Goal: Contribute content: Contribute content

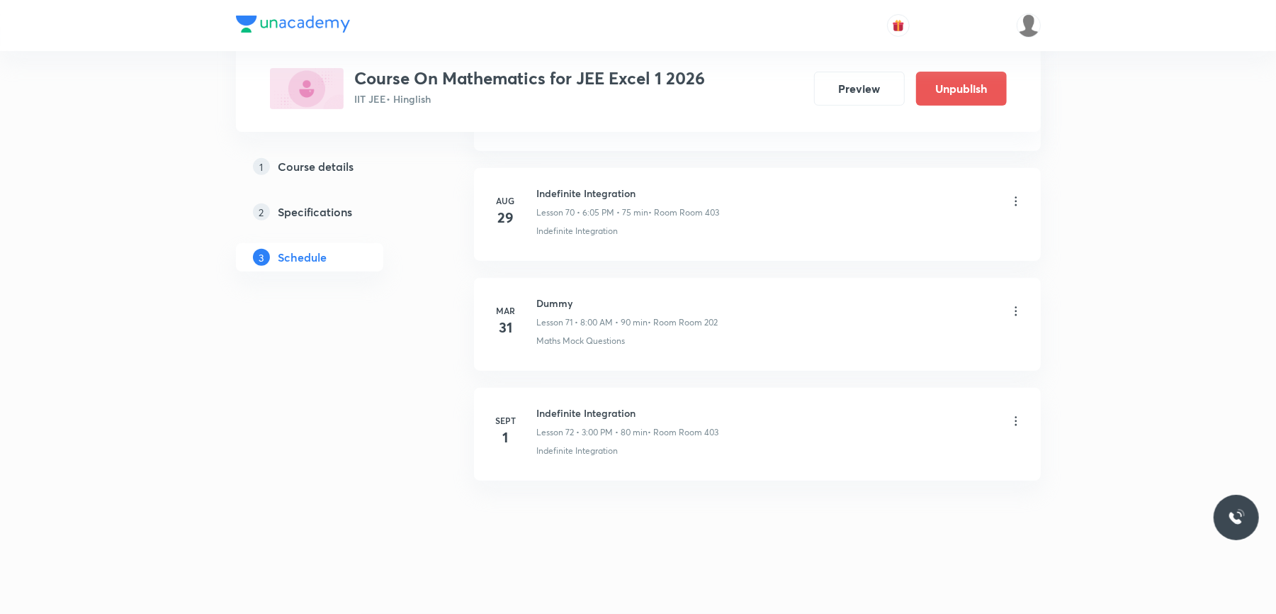
scroll to position [8026, 0]
click at [1021, 422] on icon at bounding box center [1016, 421] width 14 height 14
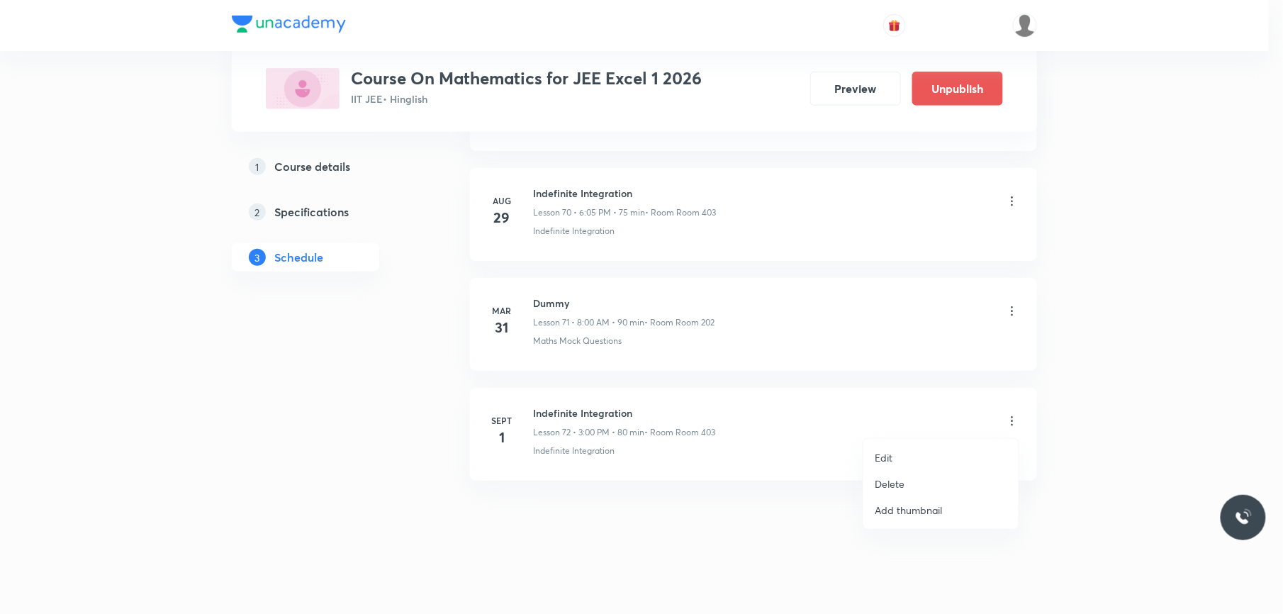
click at [890, 451] on p "Edit" at bounding box center [884, 457] width 18 height 15
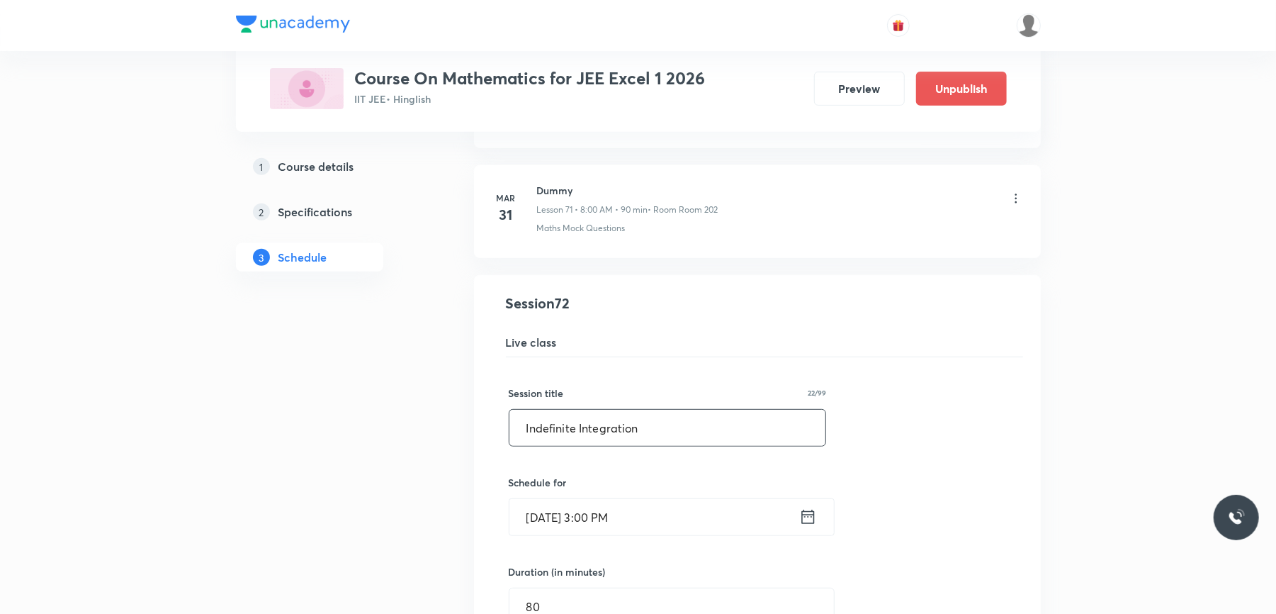
click at [539, 446] on input "Indefinite Integration" at bounding box center [668, 428] width 317 height 36
click at [540, 446] on input "Definite Integration" at bounding box center [668, 428] width 317 height 36
type input "Definite Integration"
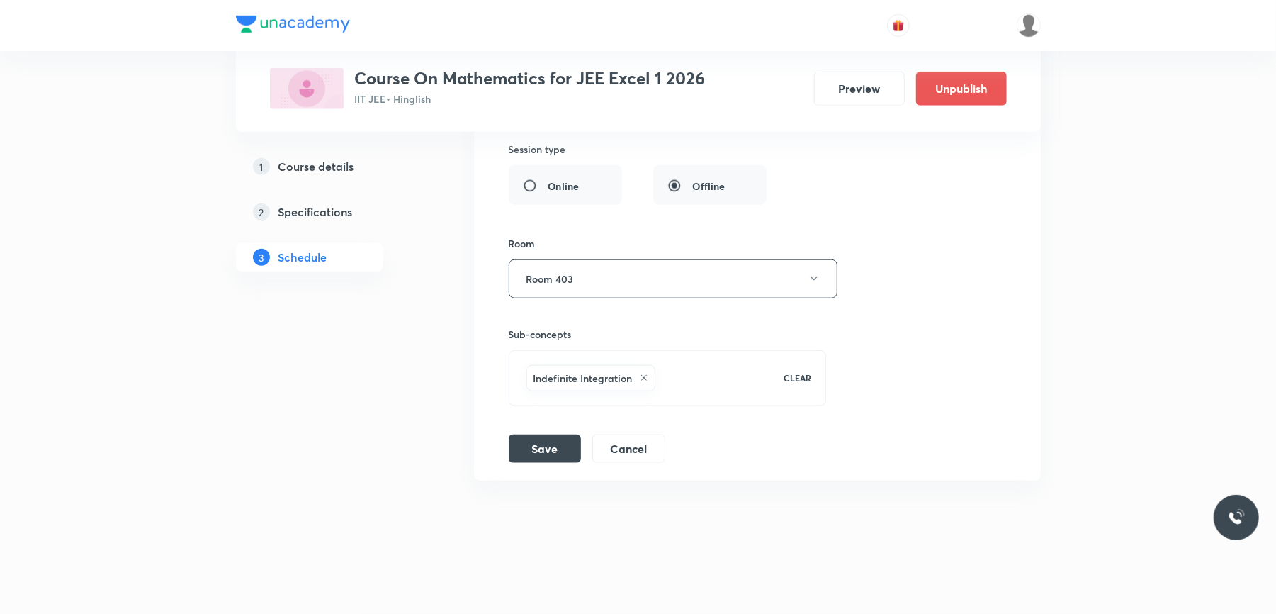
scroll to position [8574, 0]
click at [556, 449] on button "Save" at bounding box center [545, 447] width 72 height 28
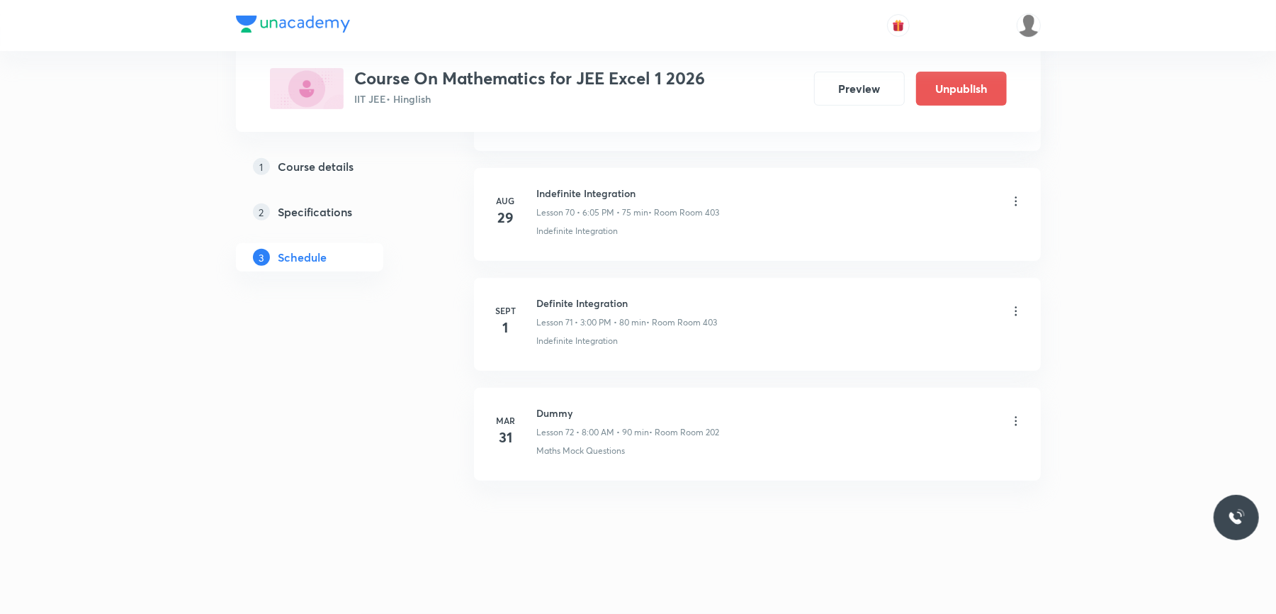
click at [1018, 306] on icon at bounding box center [1016, 311] width 14 height 14
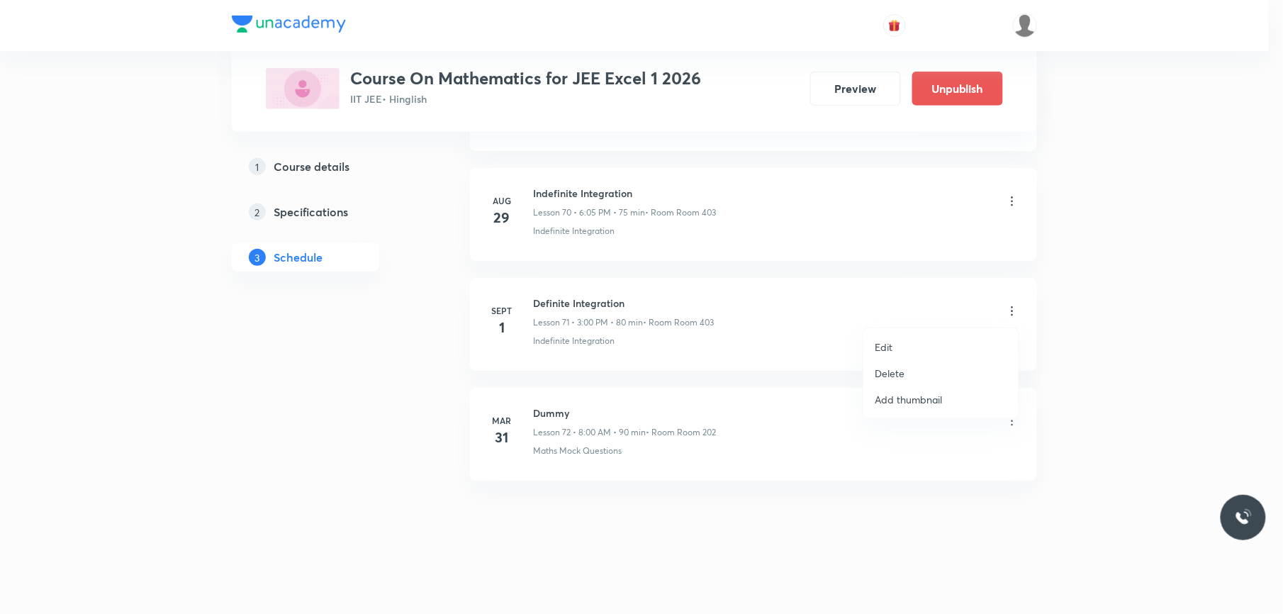
click at [907, 344] on li "Edit" at bounding box center [940, 347] width 155 height 26
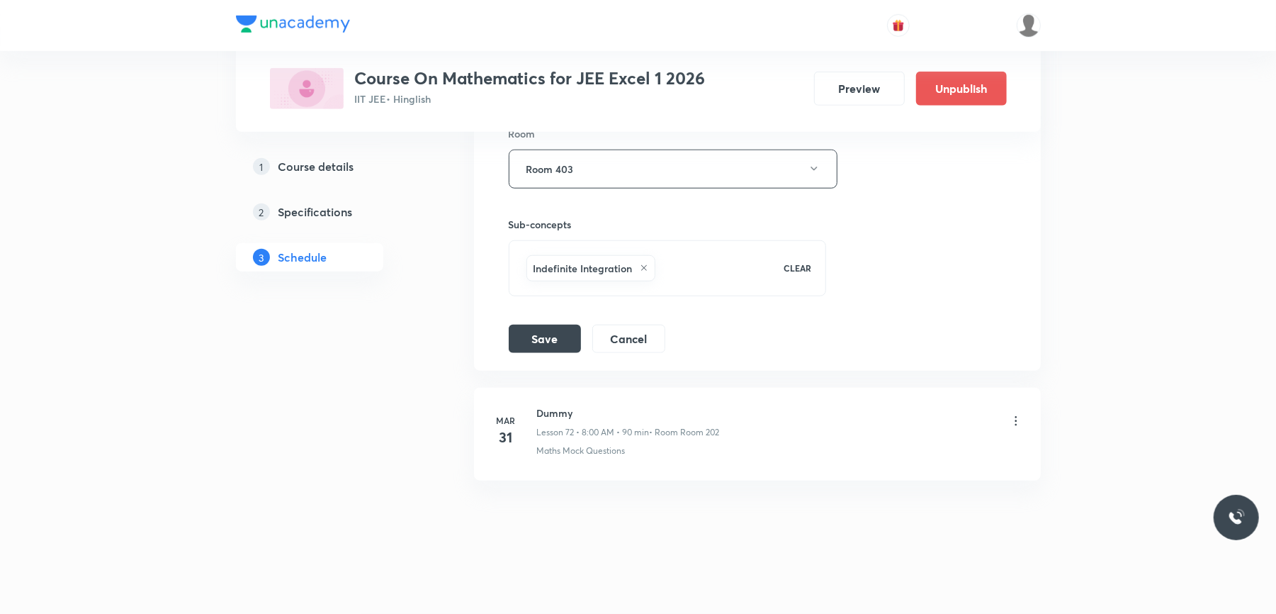
click at [645, 264] on icon at bounding box center [644, 268] width 9 height 9
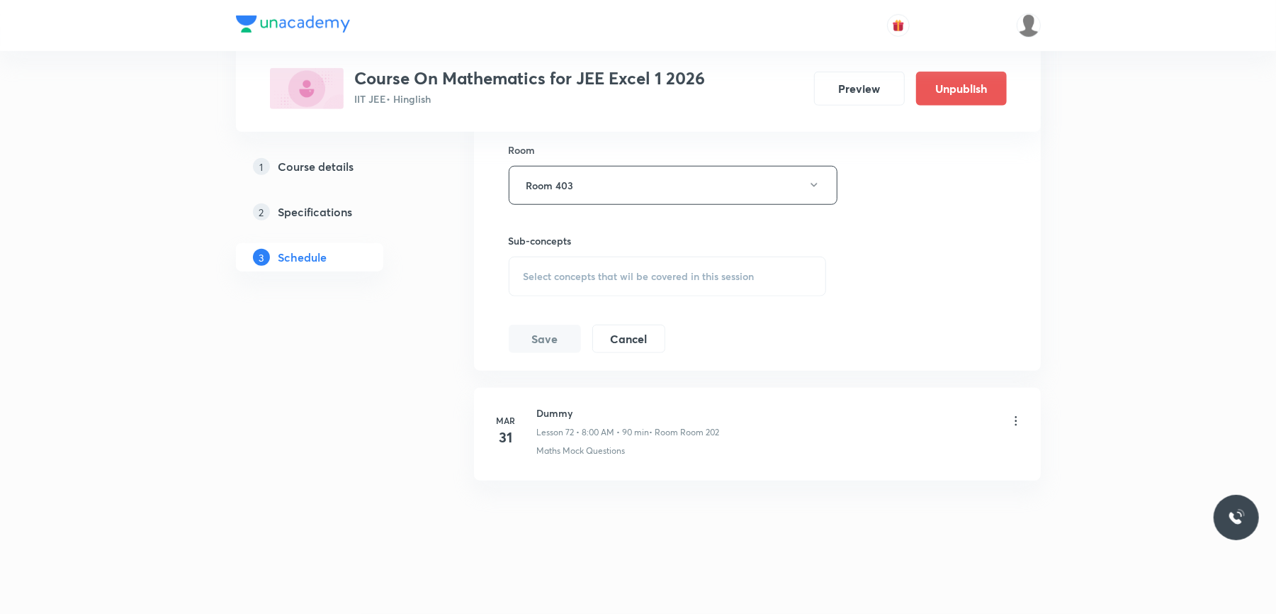
click at [561, 271] on span "Select concepts that wil be covered in this session" at bounding box center [639, 276] width 231 height 11
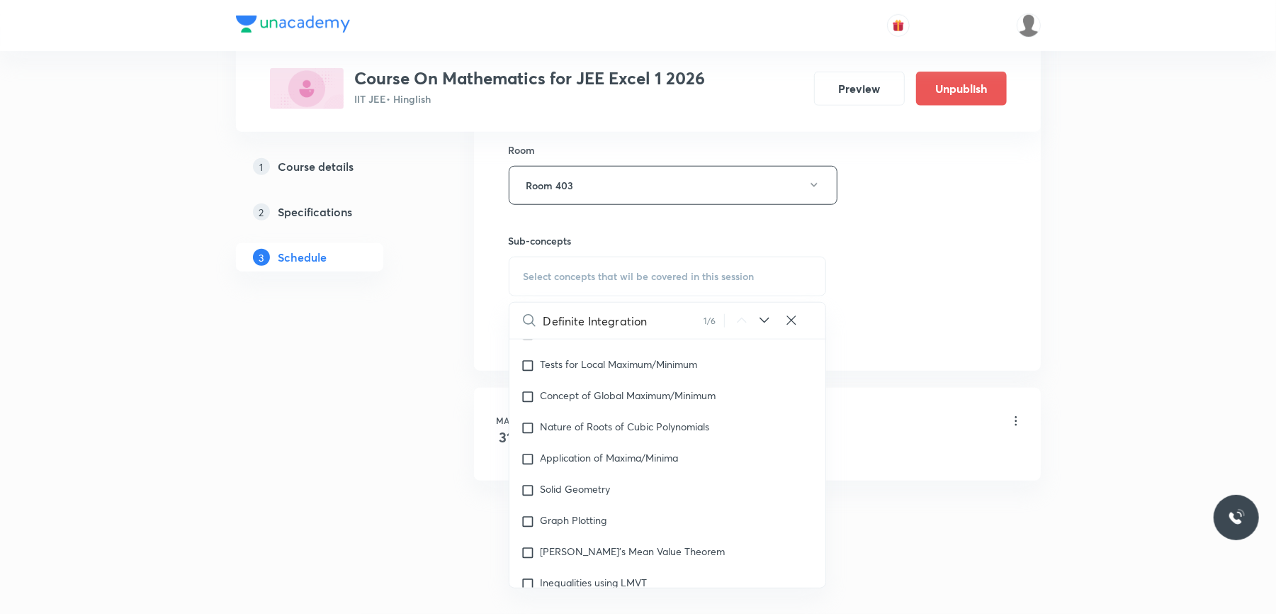
scroll to position [12229, 0]
type input "Definite Integration"
click at [527, 520] on input "checkbox" at bounding box center [531, 523] width 20 height 14
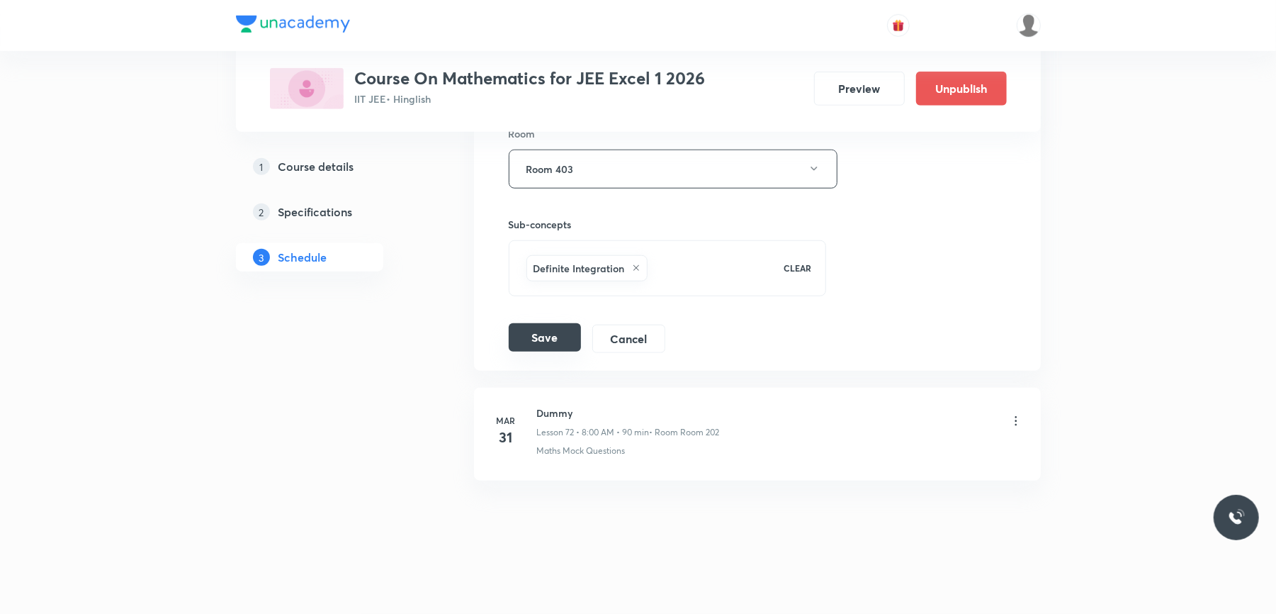
click at [543, 352] on button "Save" at bounding box center [545, 337] width 72 height 28
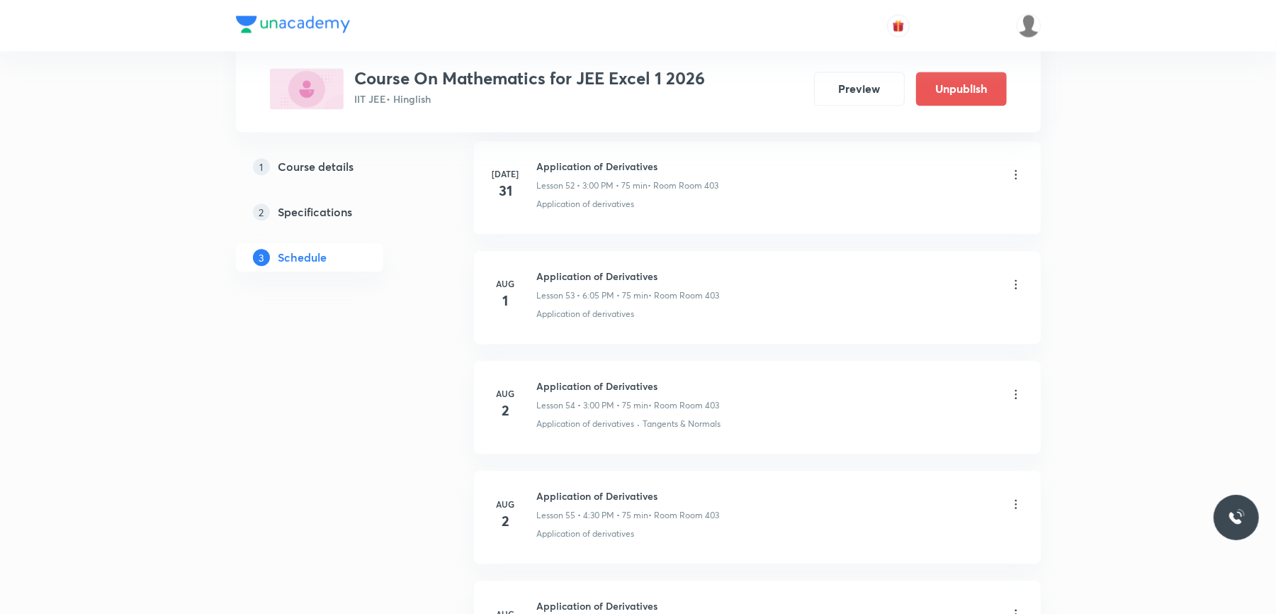
scroll to position [0, 0]
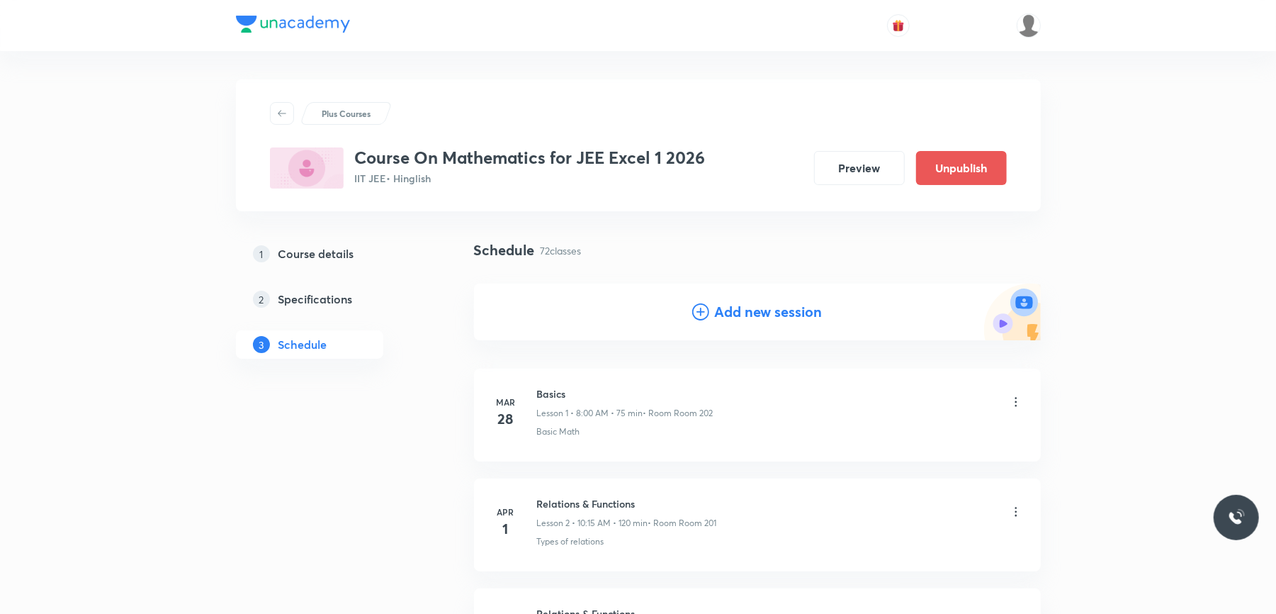
click at [757, 315] on h4 "Add new session" at bounding box center [769, 311] width 108 height 21
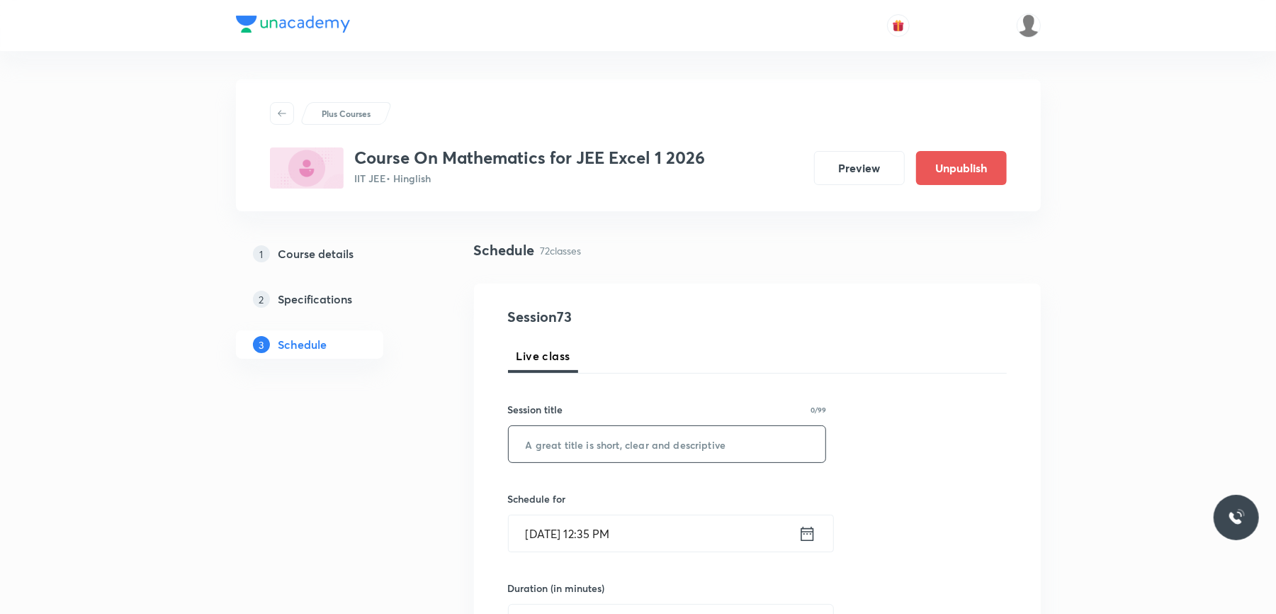
click at [608, 446] on input "text" at bounding box center [668, 444] width 318 height 36
paste input "Definite Integration"
type input "Definite Integration"
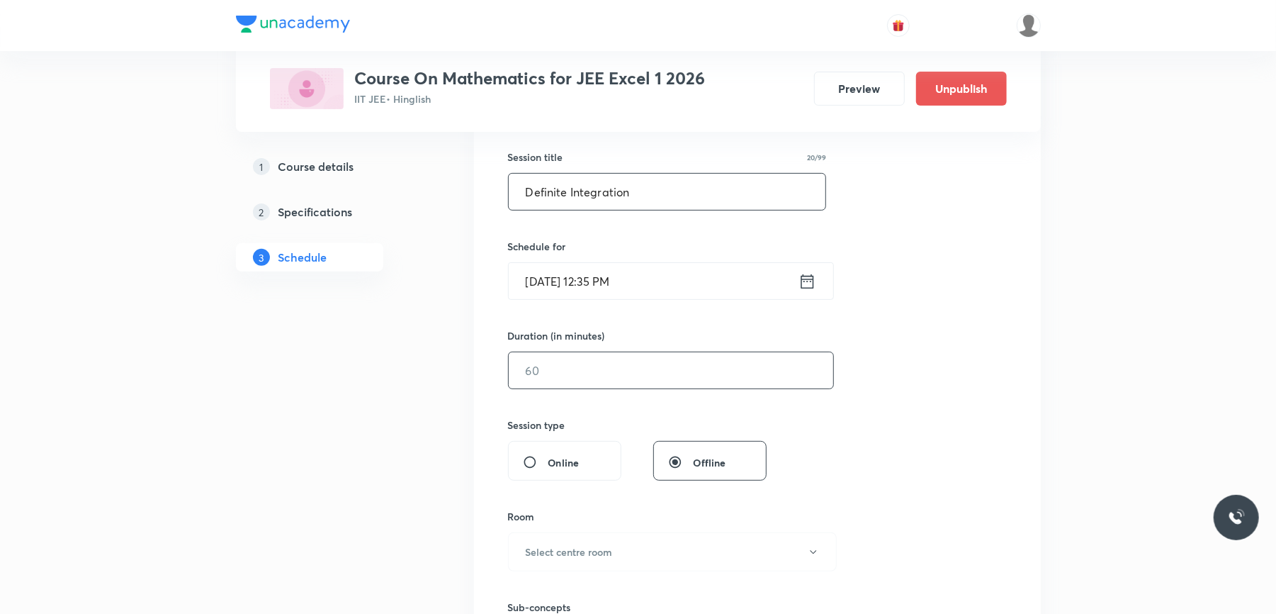
scroll to position [284, 0]
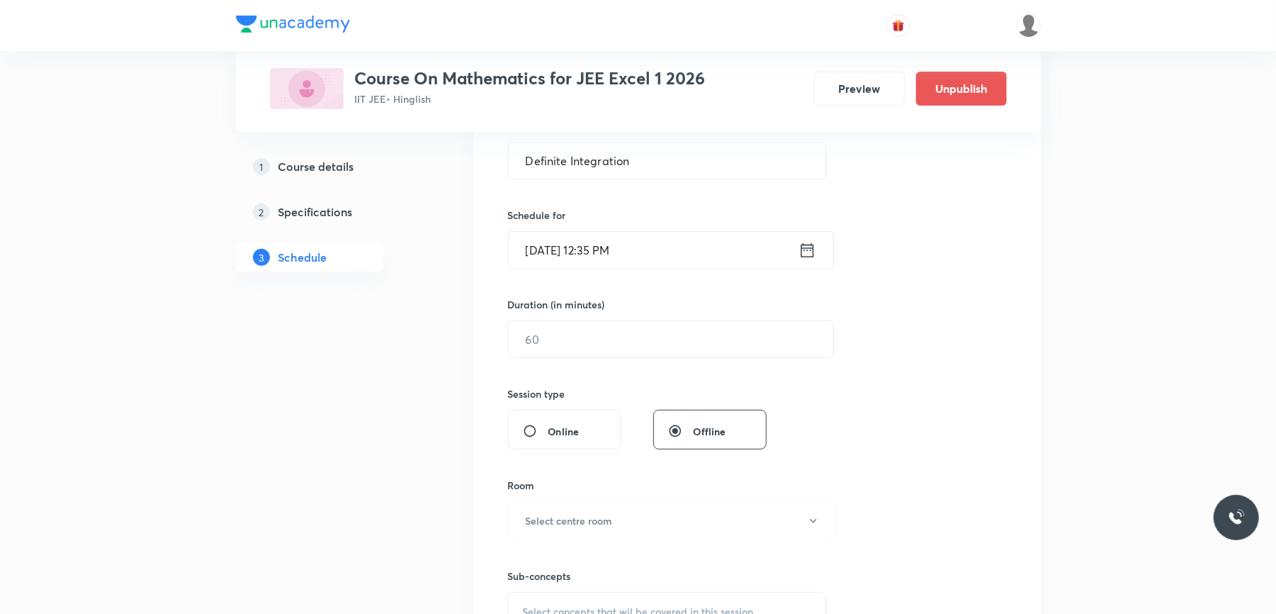
click at [699, 253] on input "[DATE] 12:35 PM" at bounding box center [654, 250] width 290 height 36
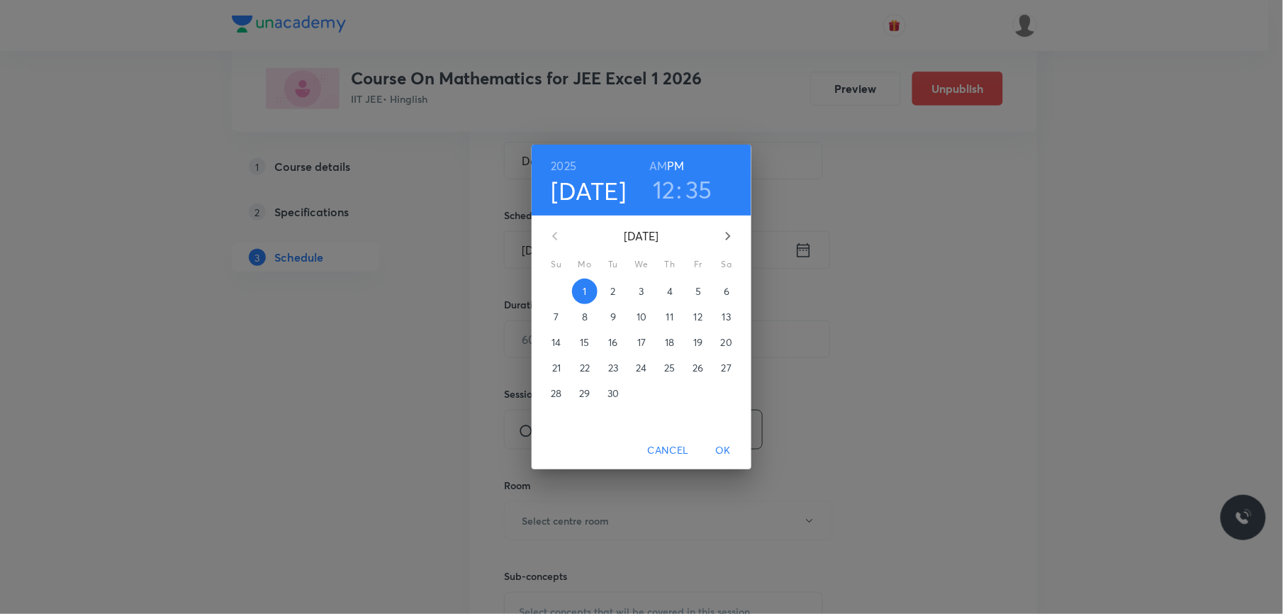
click at [605, 288] on span "2" at bounding box center [613, 291] width 26 height 14
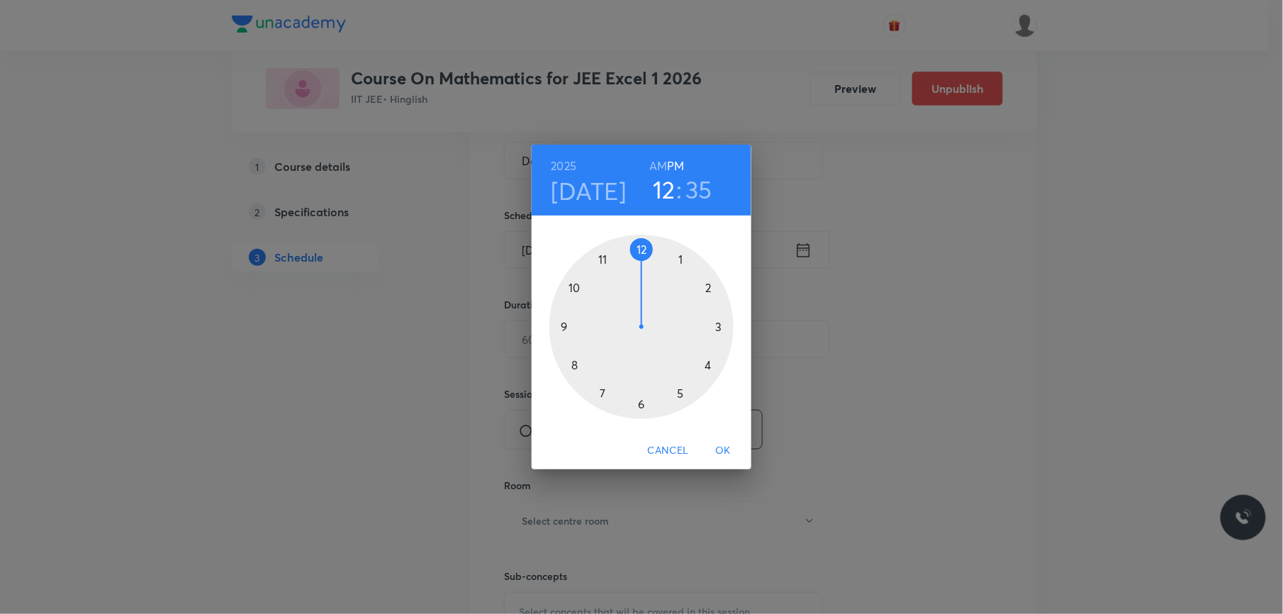
click at [641, 403] on div at bounding box center [641, 327] width 184 height 184
click at [681, 258] on div at bounding box center [641, 327] width 184 height 184
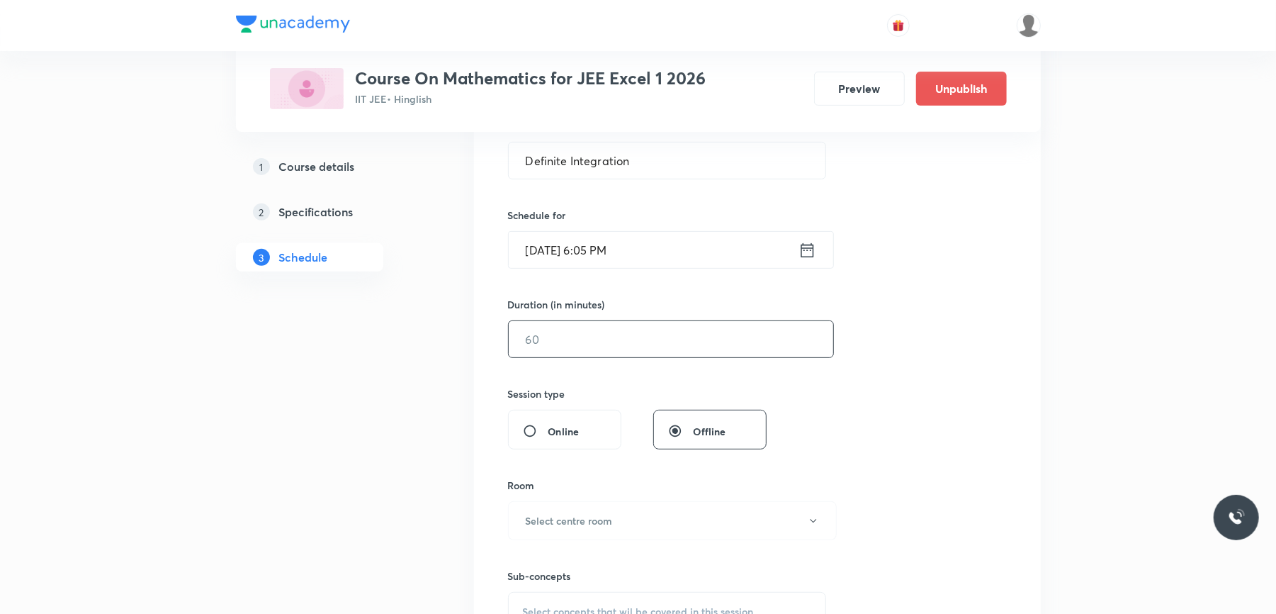
click at [594, 335] on input "text" at bounding box center [671, 339] width 325 height 36
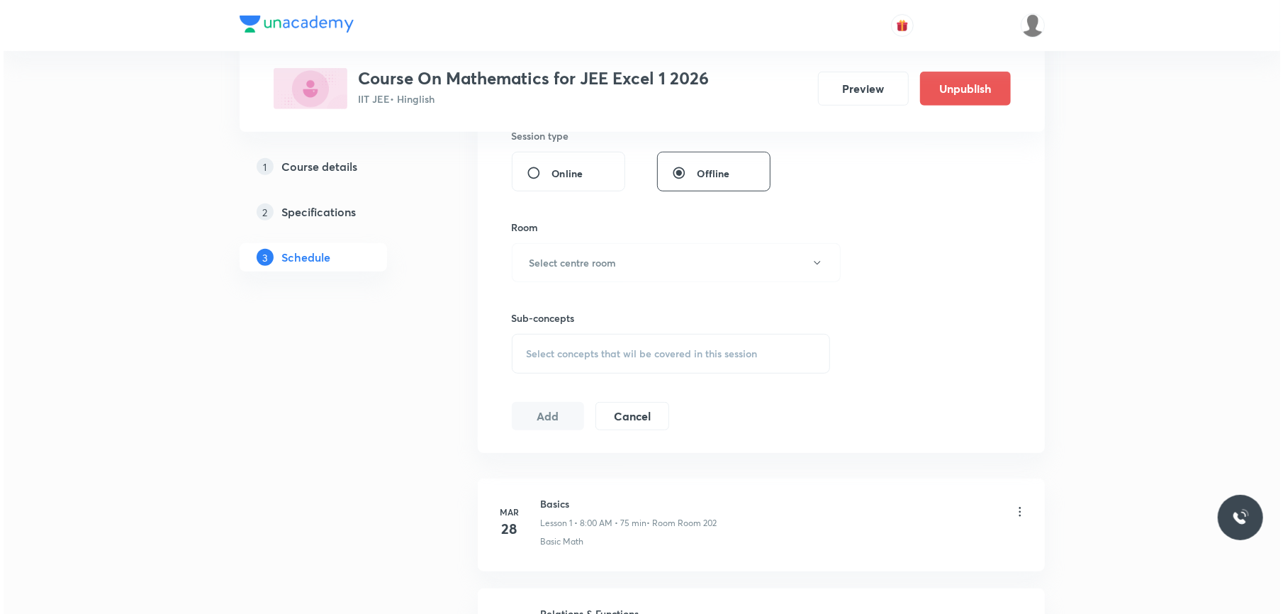
scroll to position [567, 0]
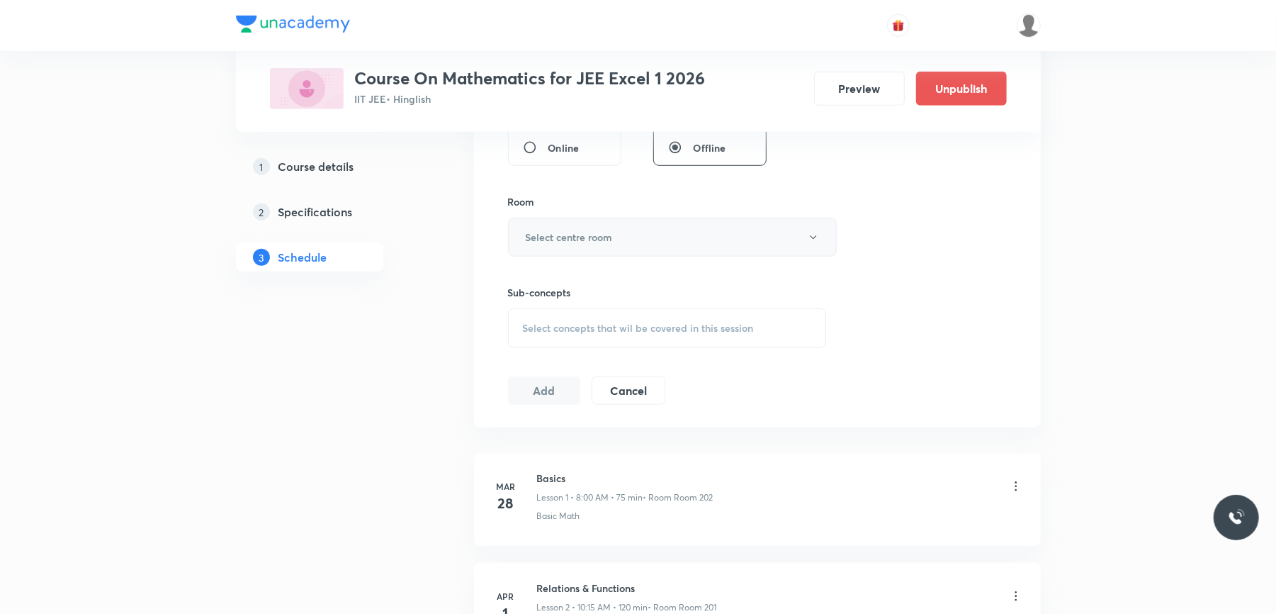
type input "75"
click at [634, 241] on button "Select centre room" at bounding box center [672, 237] width 329 height 39
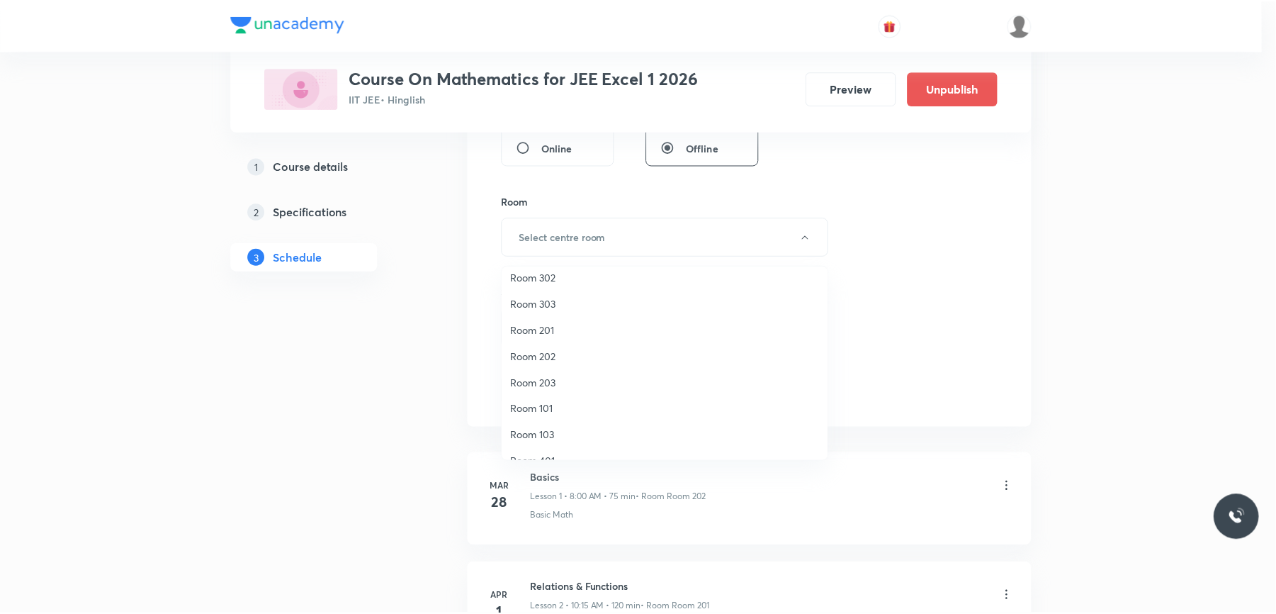
scroll to position [132, 0]
click at [558, 418] on span "Room 403" at bounding box center [668, 415] width 310 height 15
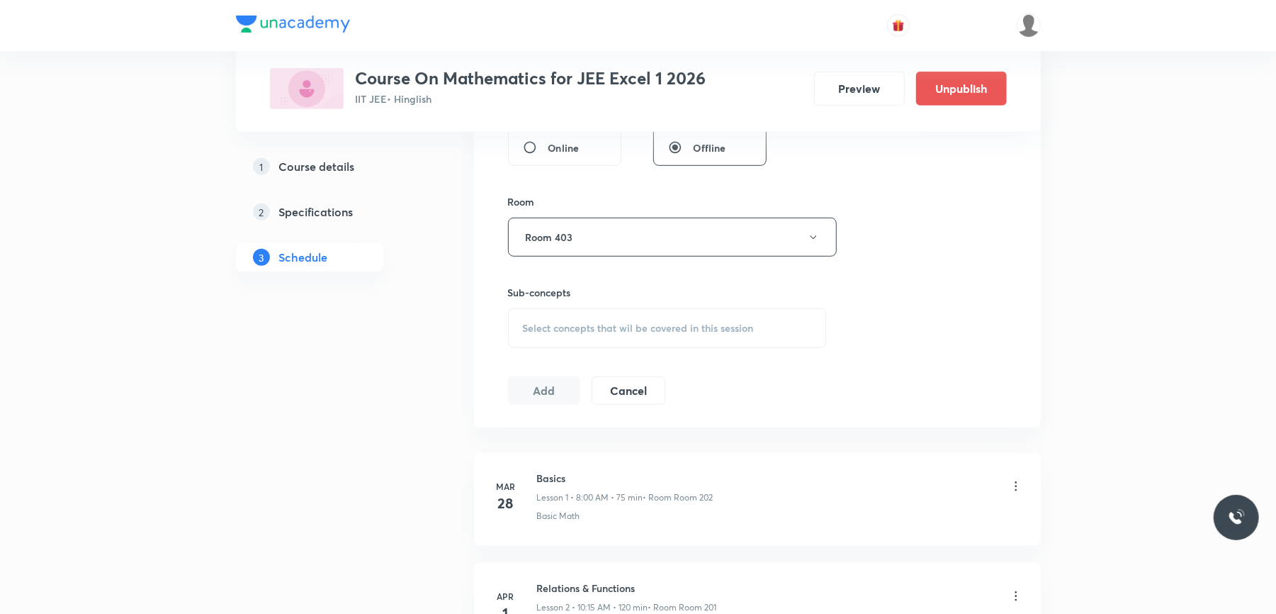
click at [585, 332] on span "Select concepts that wil be covered in this session" at bounding box center [638, 327] width 231 height 11
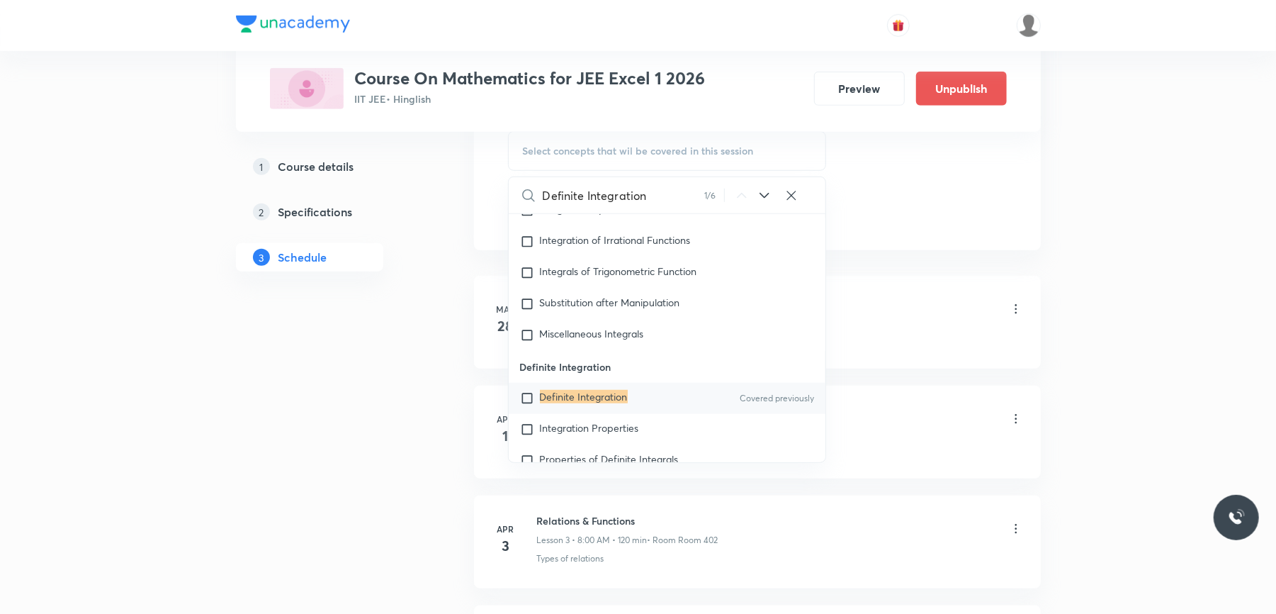
scroll to position [756, 0]
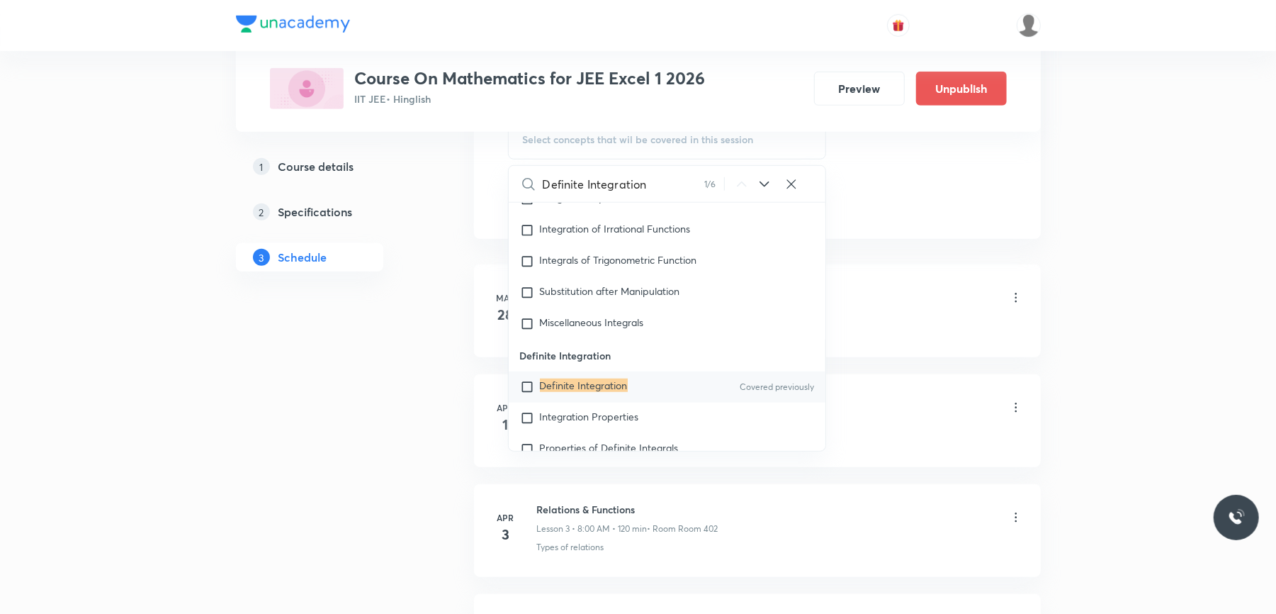
type input "Definite Integration"
click at [532, 387] on input "checkbox" at bounding box center [530, 387] width 20 height 14
checkbox input "true"
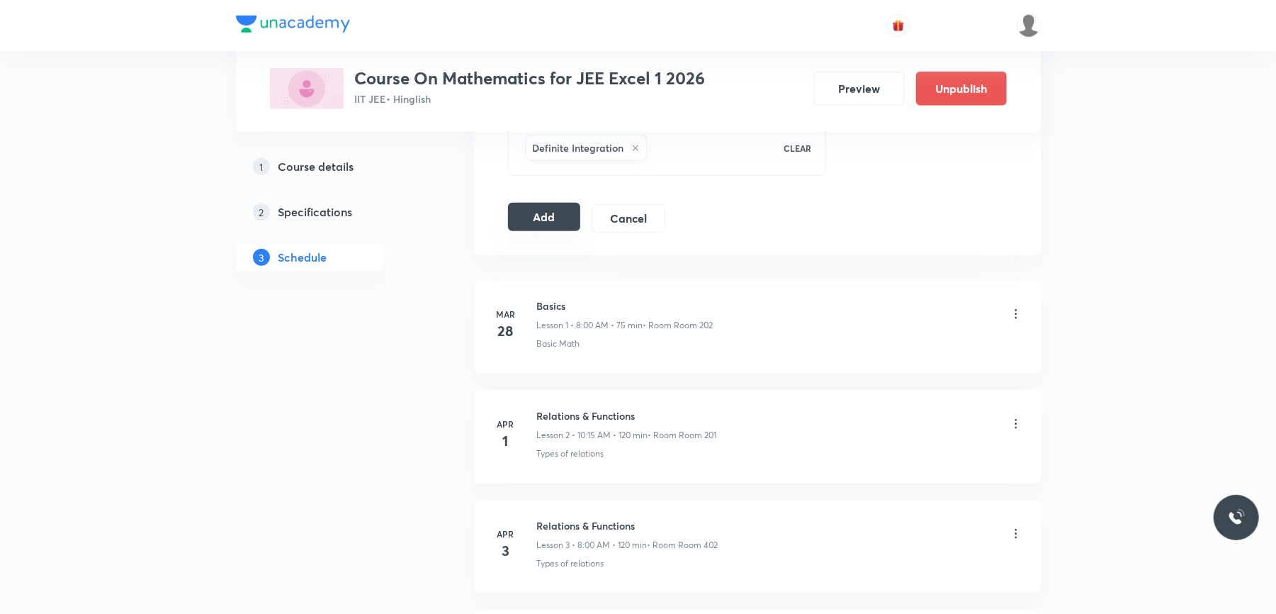
click at [542, 221] on button "Add" at bounding box center [544, 217] width 73 height 28
click at [540, 221] on button "Add" at bounding box center [544, 218] width 73 height 28
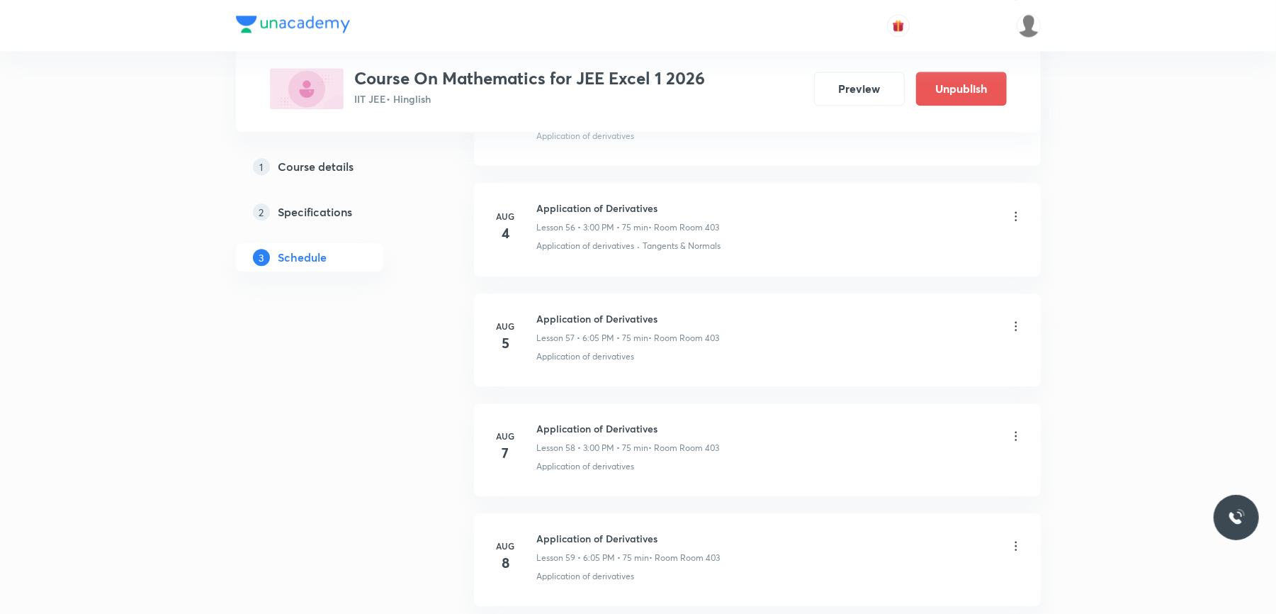
scroll to position [8137, 0]
